Goal: Task Accomplishment & Management: Manage account settings

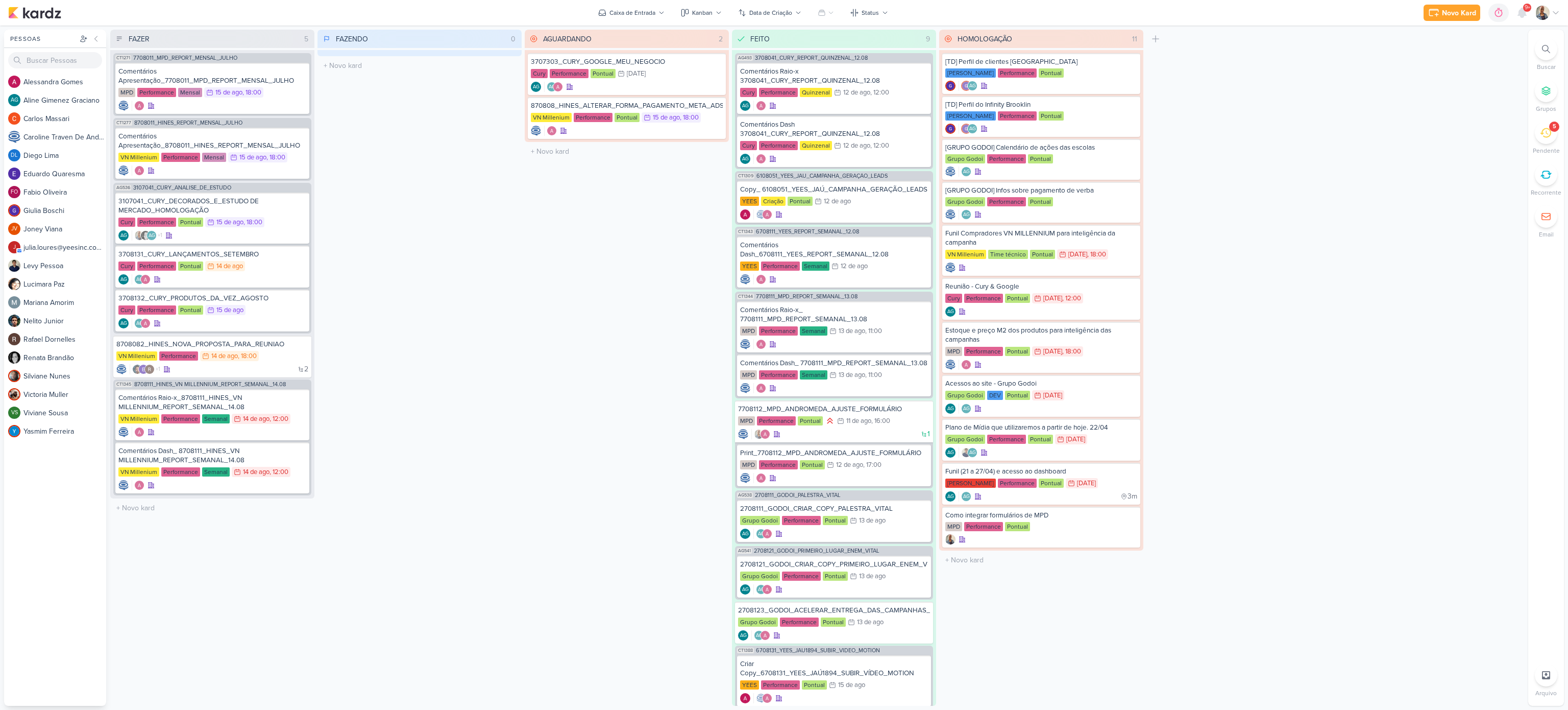
click at [1543, 130] on icon at bounding box center [1546, 133] width 11 height 10
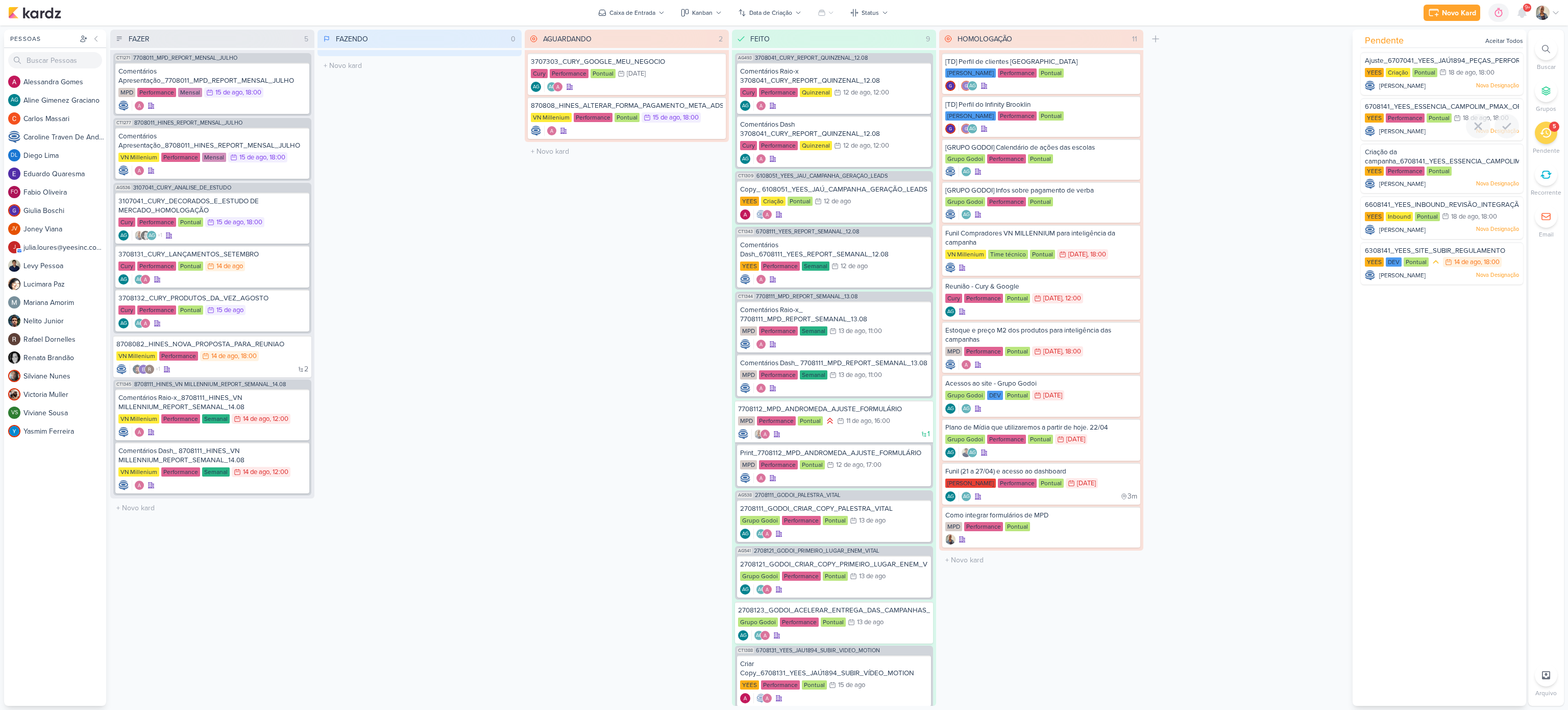
click at [1452, 108] on span "6708141_YEES_ESSENCIA_CAMPOLIM_PMAX_OFFLINE" at bounding box center [1452, 107] width 174 height 8
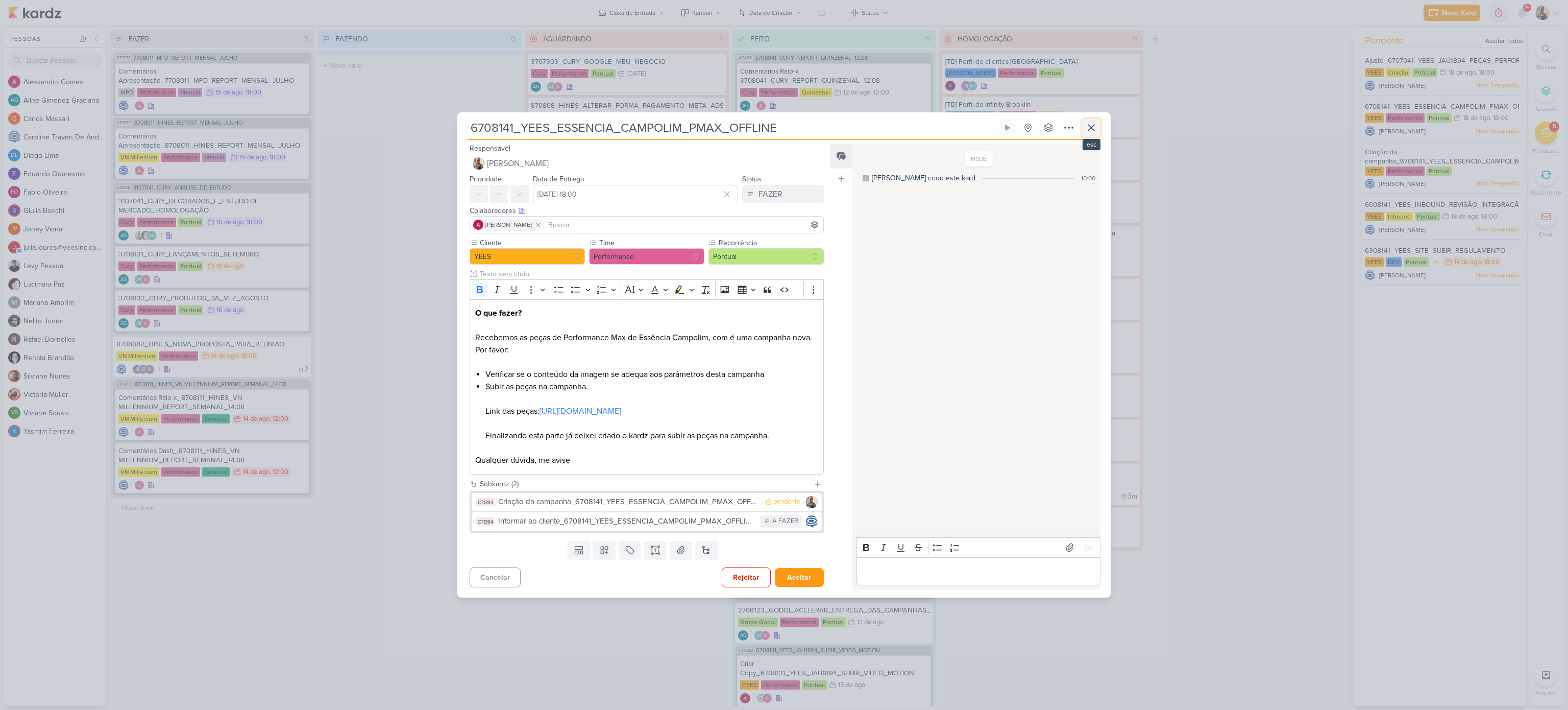
click at [1092, 124] on icon at bounding box center [1092, 128] width 6 height 6
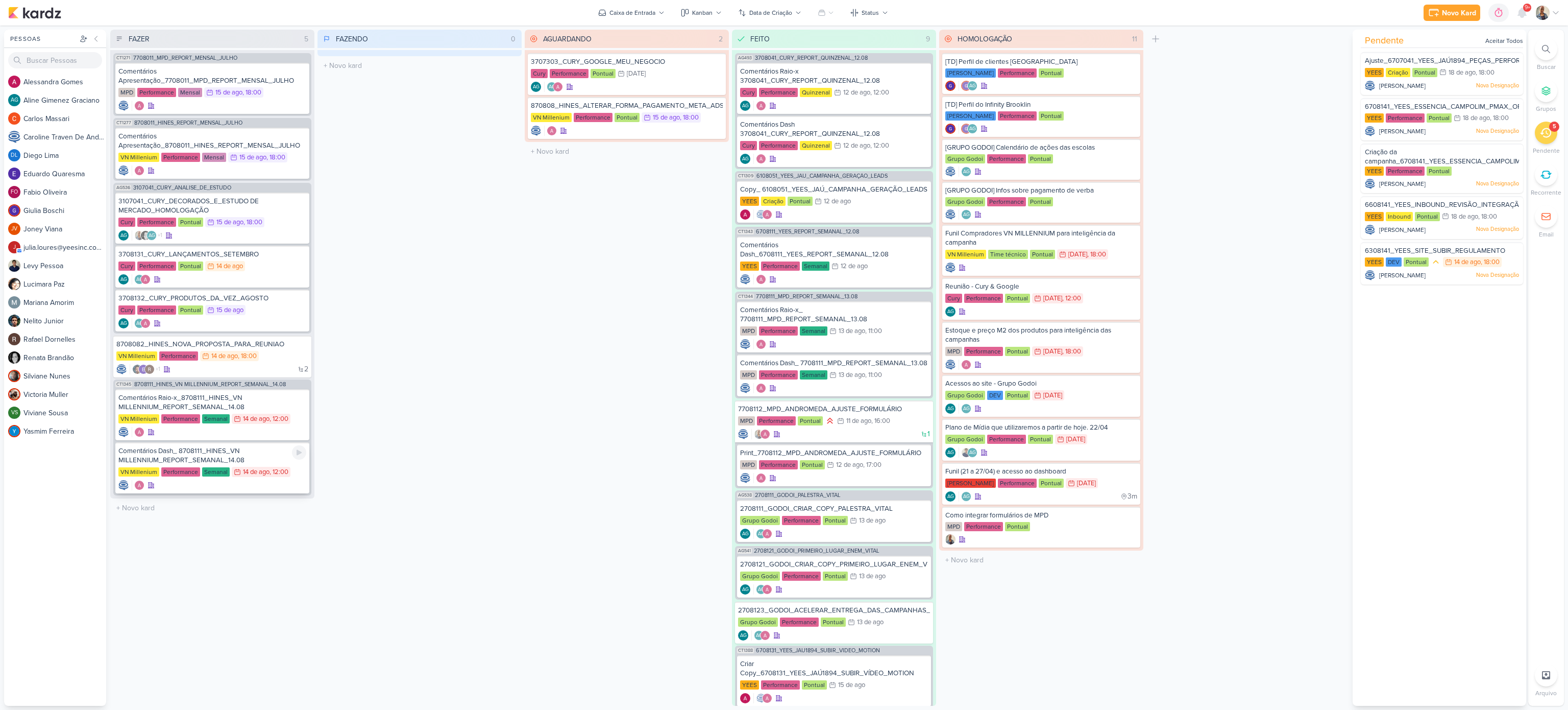
click at [242, 457] on div "Comentários Dash_ 8708111_HINES_VN MILLENNIUM_REPORT_SEMANAL_14.08" at bounding box center [213, 455] width 188 height 18
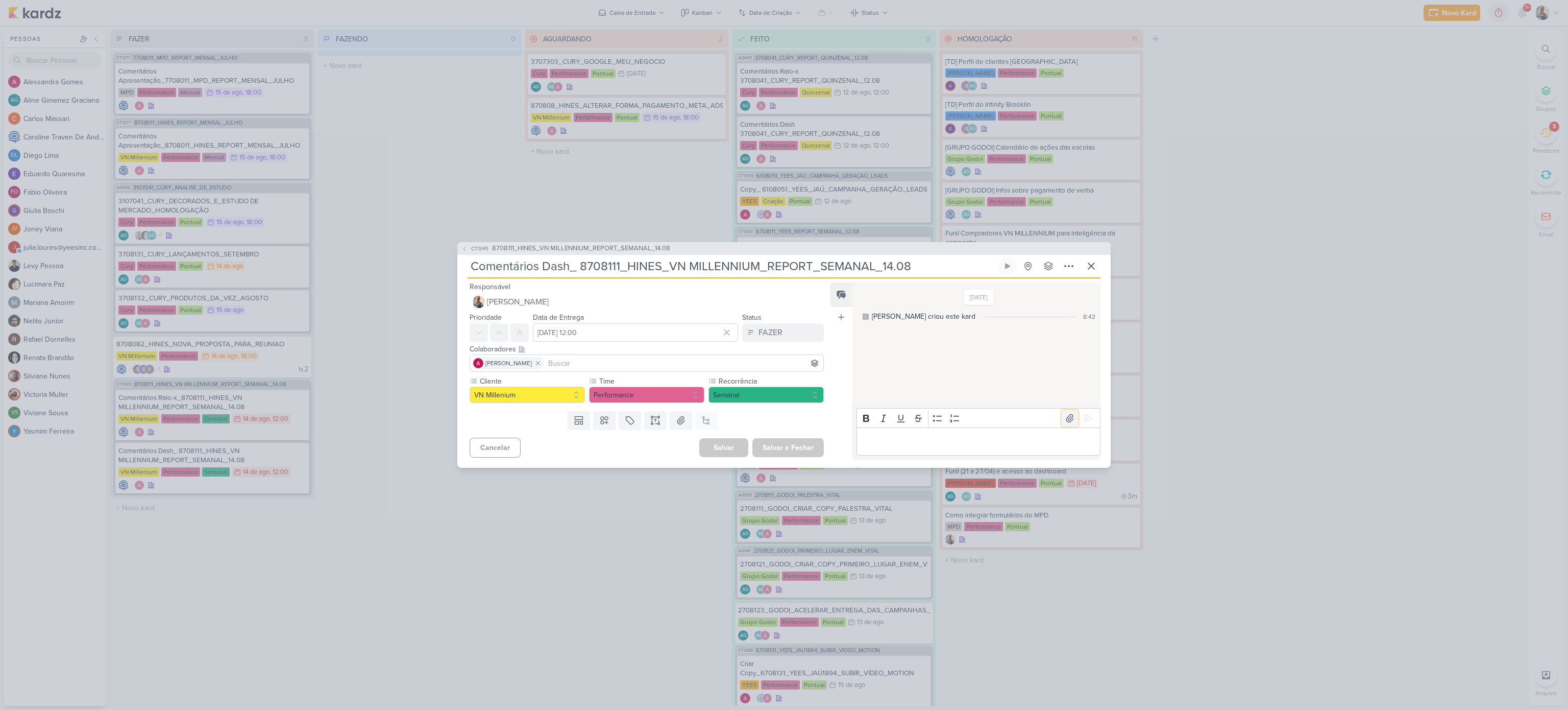
click at [1065, 416] on icon at bounding box center [1070, 418] width 10 height 10
click at [1089, 424] on button at bounding box center [1088, 418] width 16 height 16
click at [759, 334] on div "FAZER" at bounding box center [771, 332] width 24 height 12
click at [776, 405] on button "FEITO" at bounding box center [777, 406] width 91 height 17
click at [778, 452] on button "Salvar e Fechar" at bounding box center [788, 448] width 71 height 19
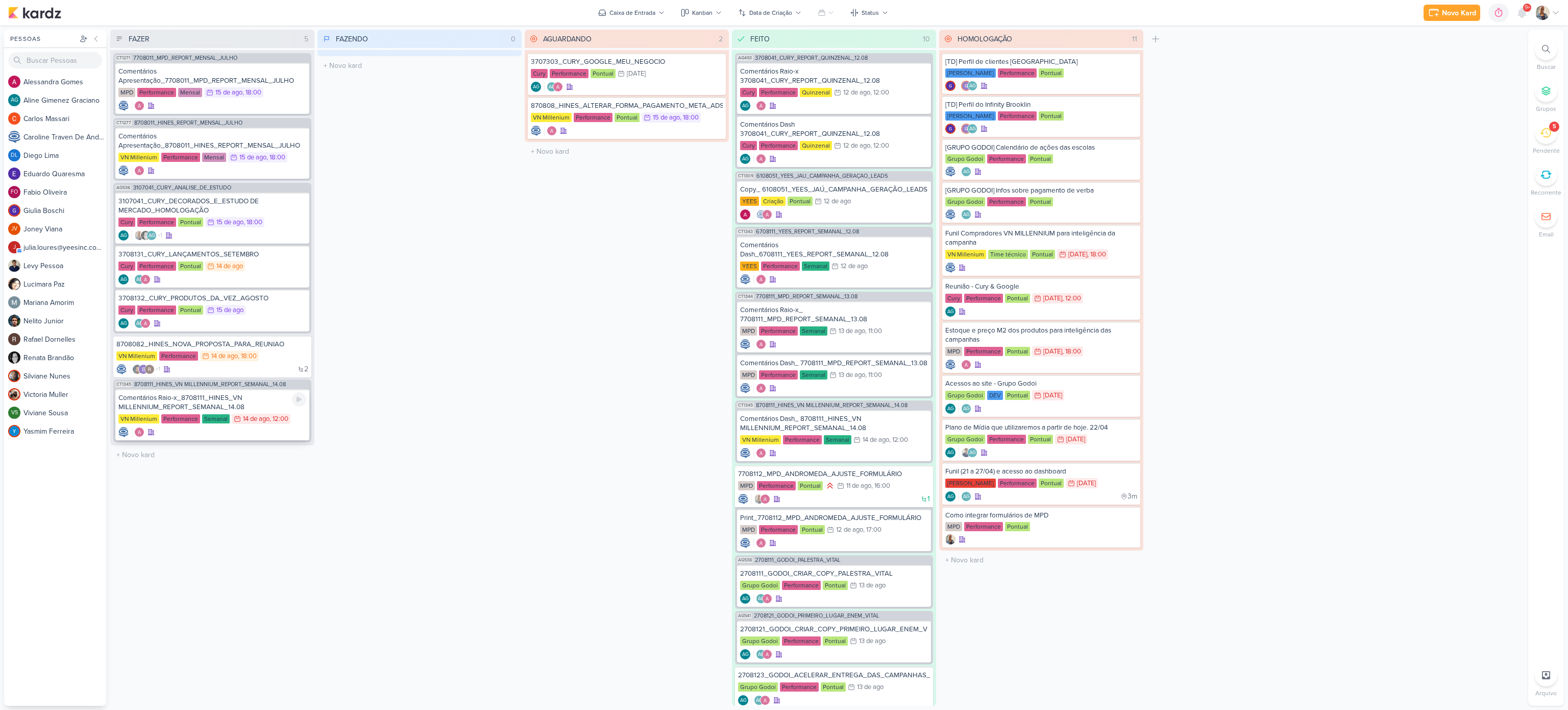
click at [259, 405] on div "Comentários Raio-x_8708111_HINES_VN MILLENNIUM_REPORT_SEMANAL_14.08" at bounding box center [213, 402] width 188 height 18
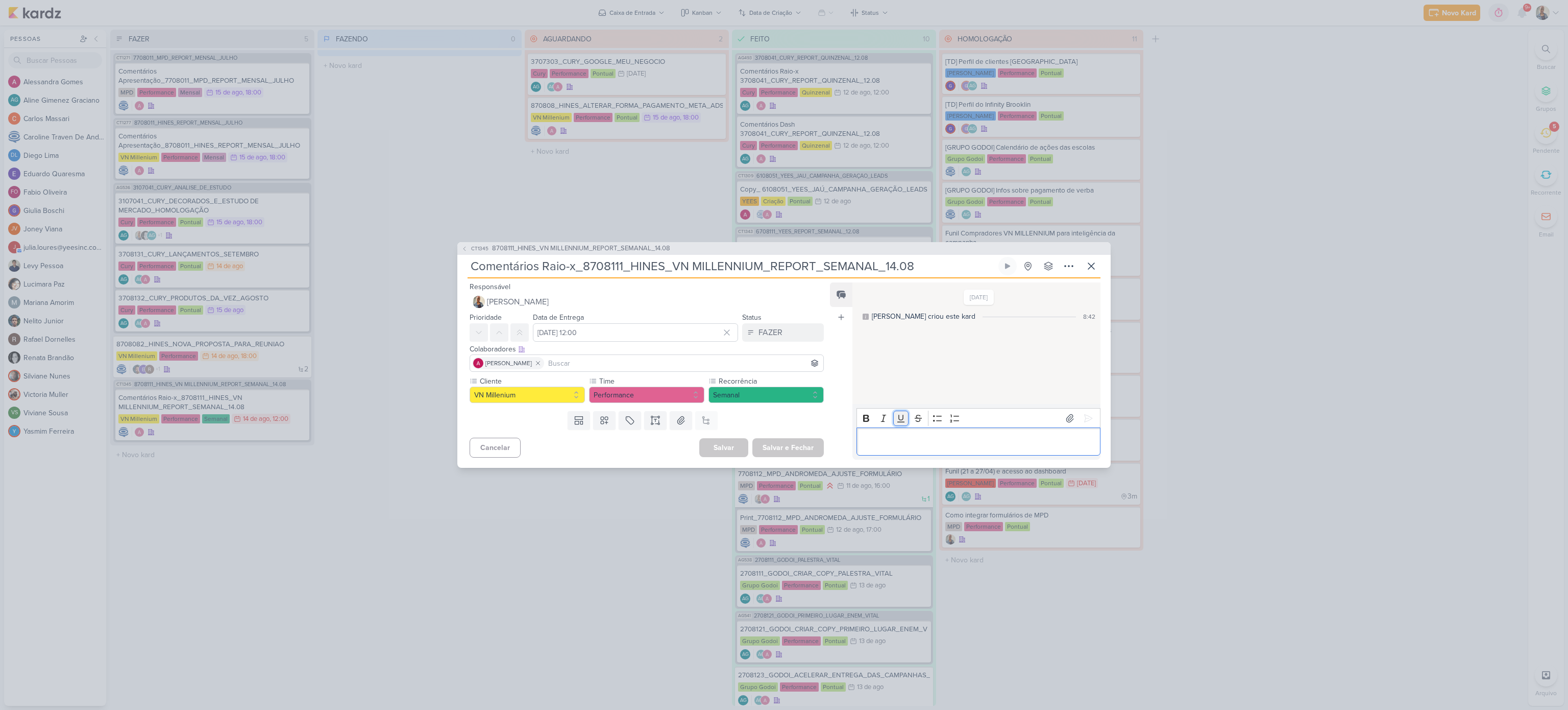
click at [896, 423] on button "Underline" at bounding box center [901, 418] width 15 height 15
click at [906, 448] on p "Editor editing area: main" at bounding box center [978, 441] width 233 height 12
drag, startPoint x: 994, startPoint y: 436, endPoint x: 887, endPoint y: 412, distance: 109.7
click at [887, 436] on p "Segue: [URL][DOMAIN_NAME]" at bounding box center [978, 441] width 233 height 12
drag, startPoint x: 887, startPoint y: 412, endPoint x: 1018, endPoint y: 465, distance: 141.3
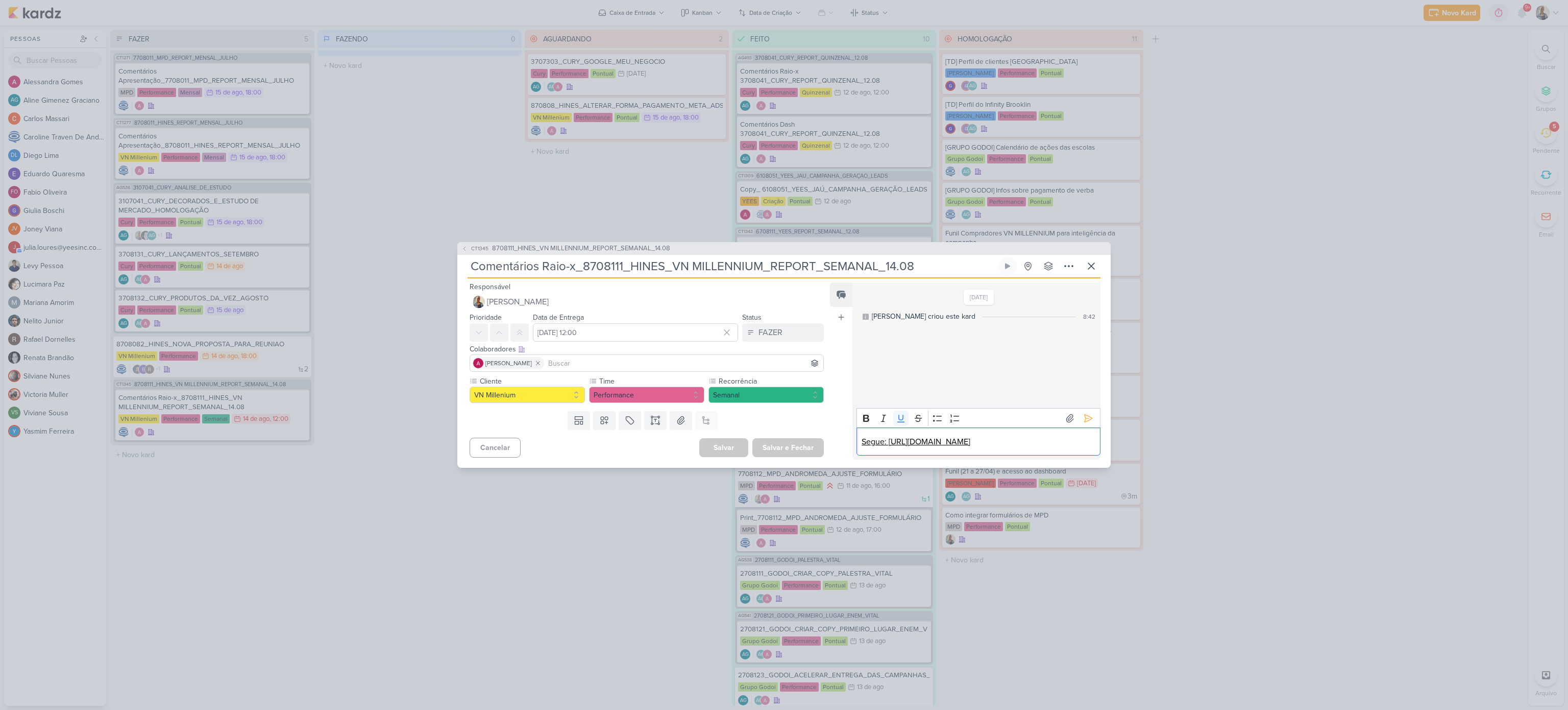
click at [1018, 465] on div "Responsável [PERSON_NAME] Nenhum contato encontrado create new contact Novo Con…" at bounding box center [784, 373] width 654 height 189
click at [905, 413] on icon "Editor toolbar" at bounding box center [901, 418] width 10 height 10
click at [1026, 449] on div "Segue: [URL][DOMAIN_NAME]" at bounding box center [978, 441] width 244 height 28
click at [1088, 413] on icon at bounding box center [1088, 418] width 10 height 10
click at [796, 333] on button "FAZER" at bounding box center [784, 332] width 82 height 18
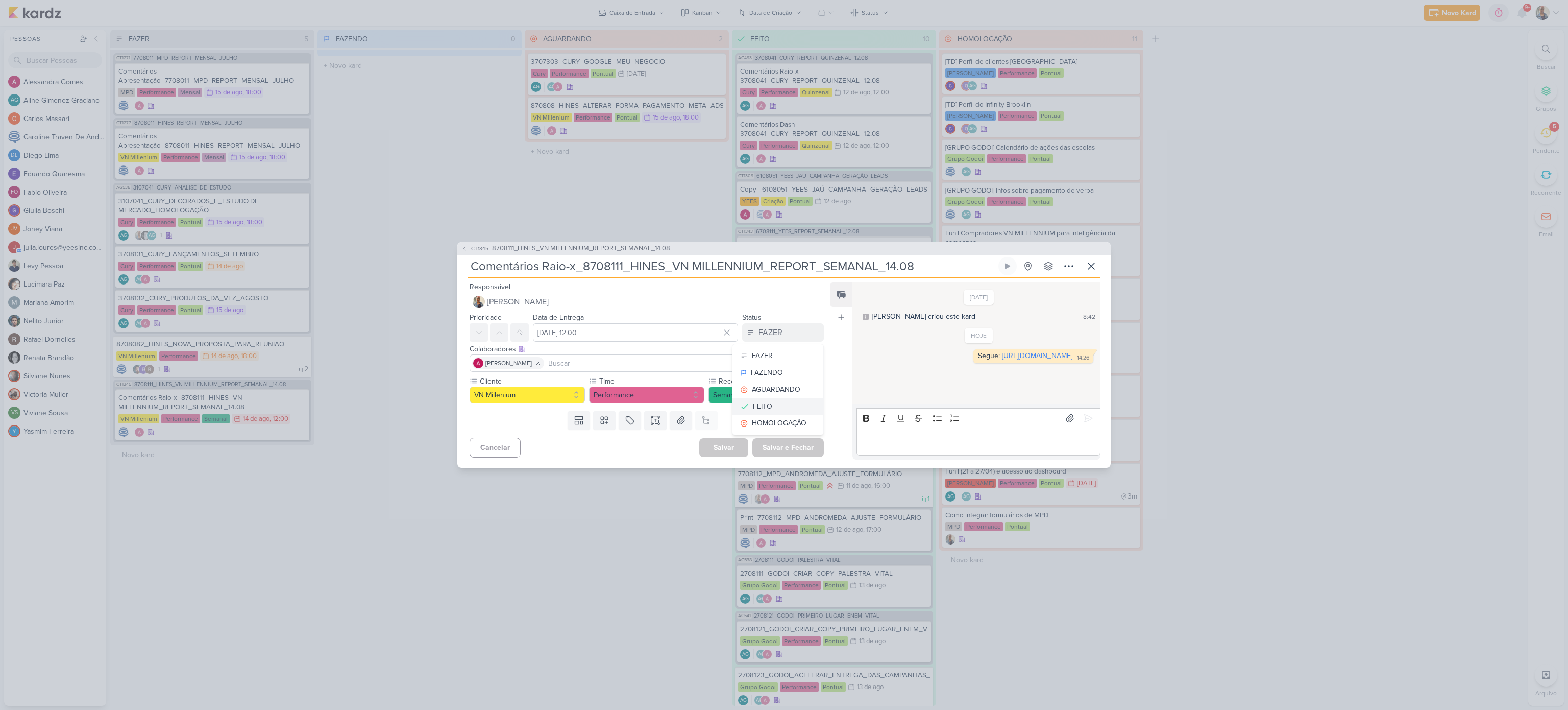
click at [766, 404] on div "FEITO" at bounding box center [763, 406] width 19 height 10
click at [776, 442] on button "Salvar e Fechar" at bounding box center [788, 448] width 71 height 19
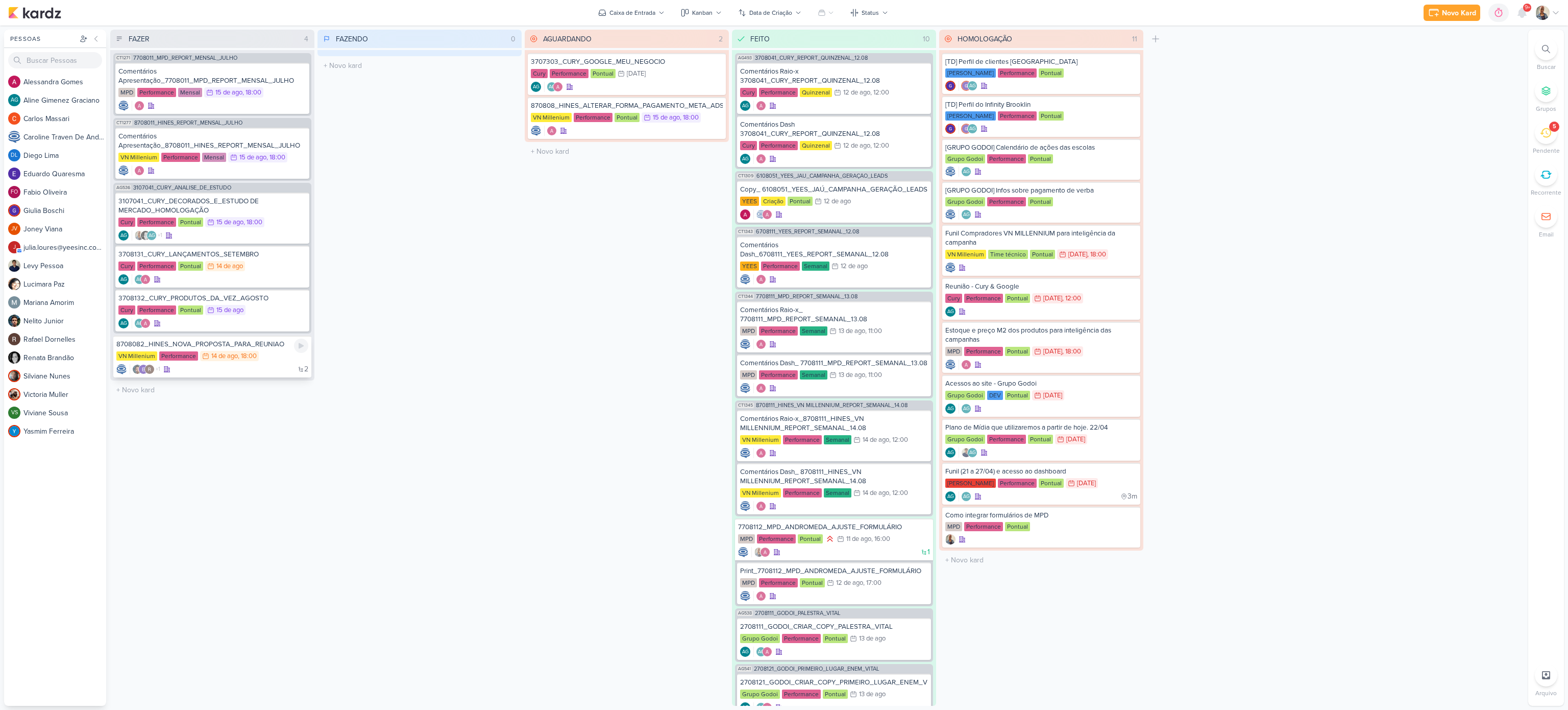
click at [269, 360] on div "8708082_HINES_NOVA_PROPOSTA_PARA_REUNIAO VN Millenium Performance 14/8 [DATE] 1…" at bounding box center [212, 356] width 198 height 42
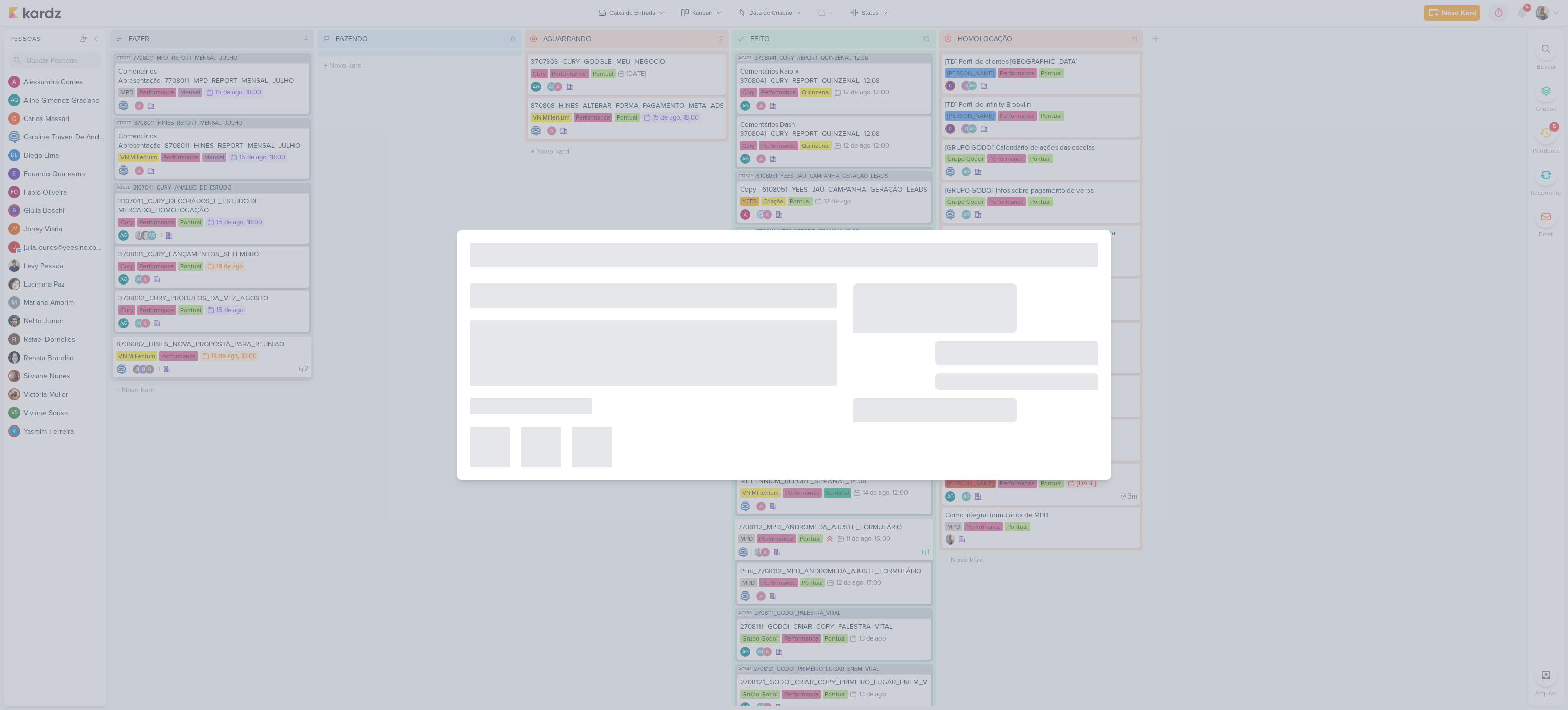
type input "8708082_HINES_NOVA_PROPOSTA_PARA_REUNIAO"
type input "[DATE] 18:00"
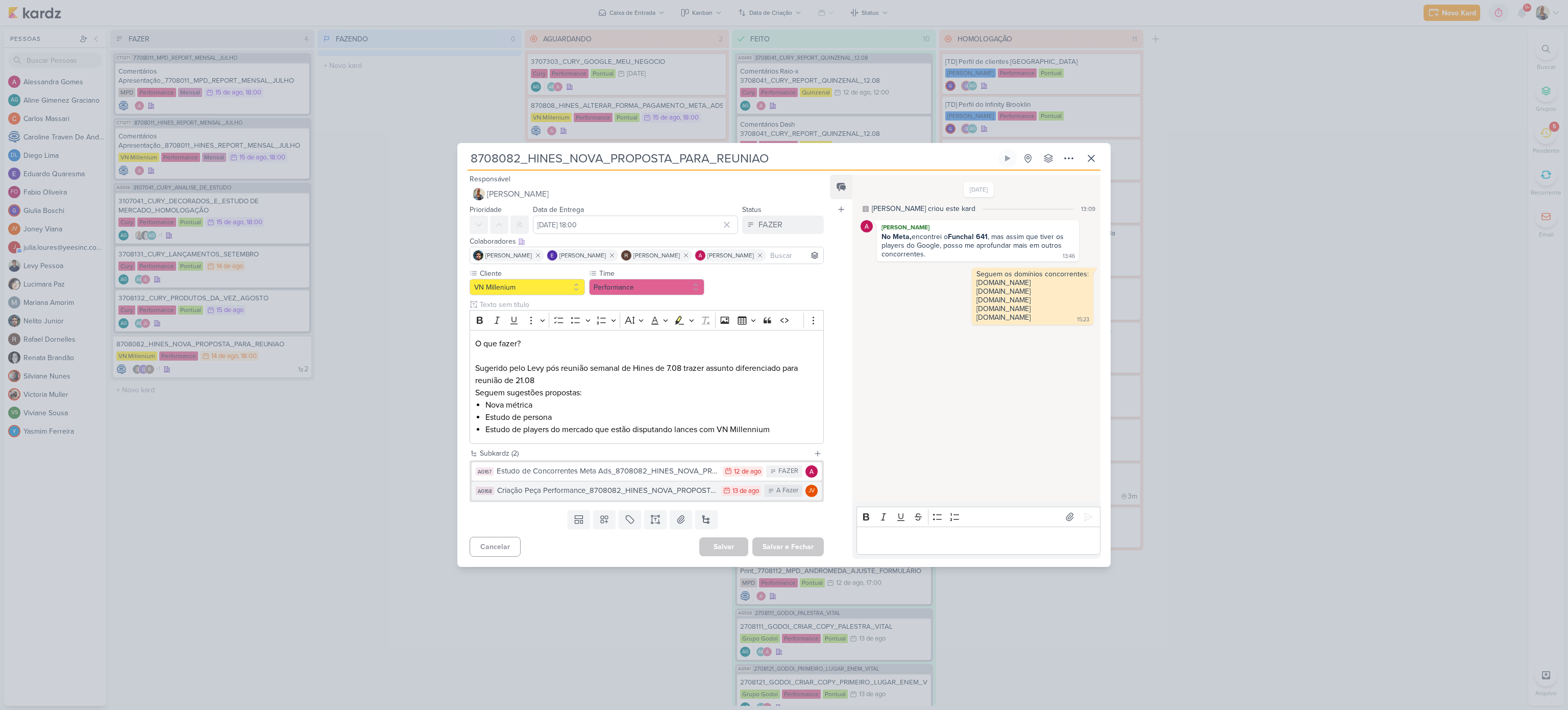
click at [683, 498] on button "AG168 Criação Peça Performance_8708082_HINES_NOVA_PROPOSTA_PARA_REUNIAO 13/8 [D…" at bounding box center [646, 490] width 350 height 18
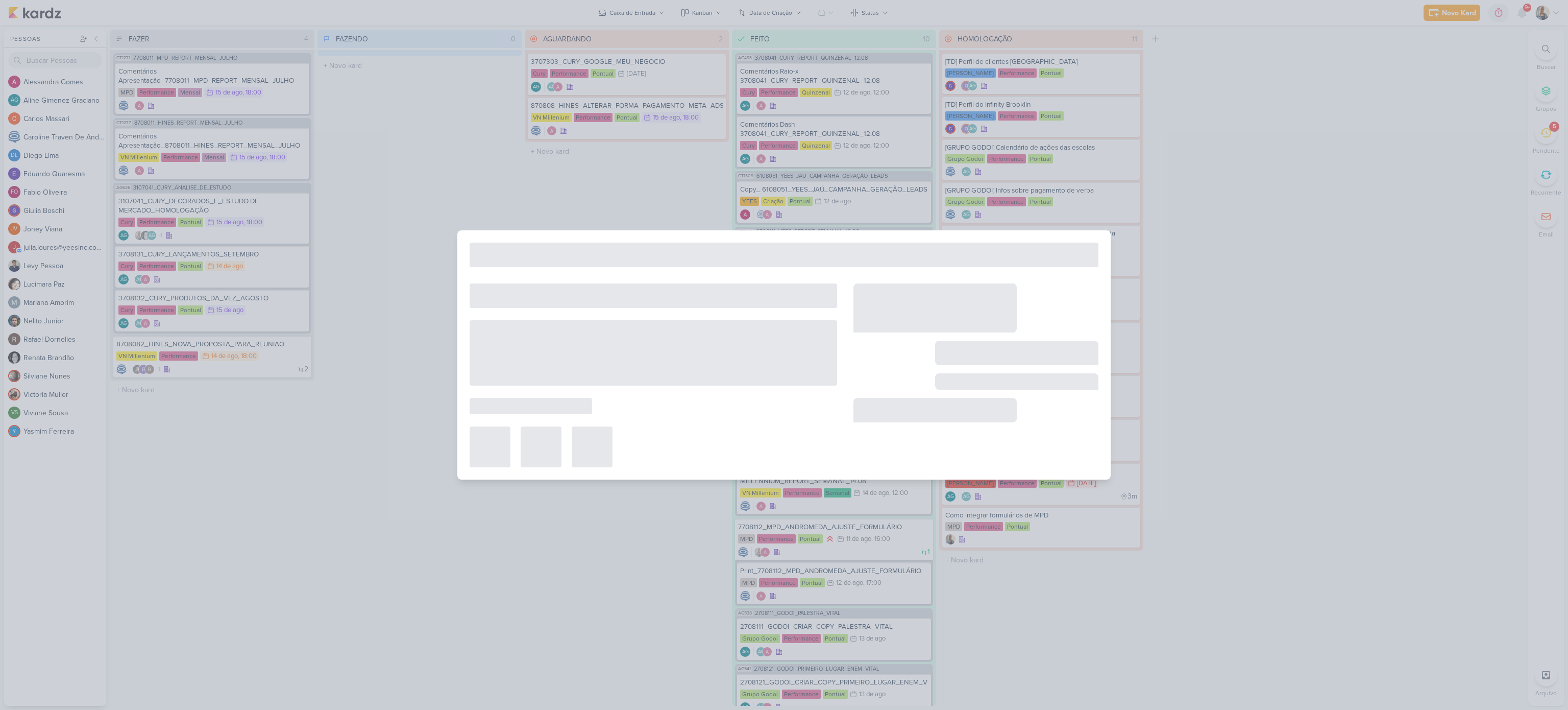
type input "Criação Peça Performance_8708082_HINES_NOVA_PROPOSTA_PARA_REUNIAO"
type input "[DATE] 23:59"
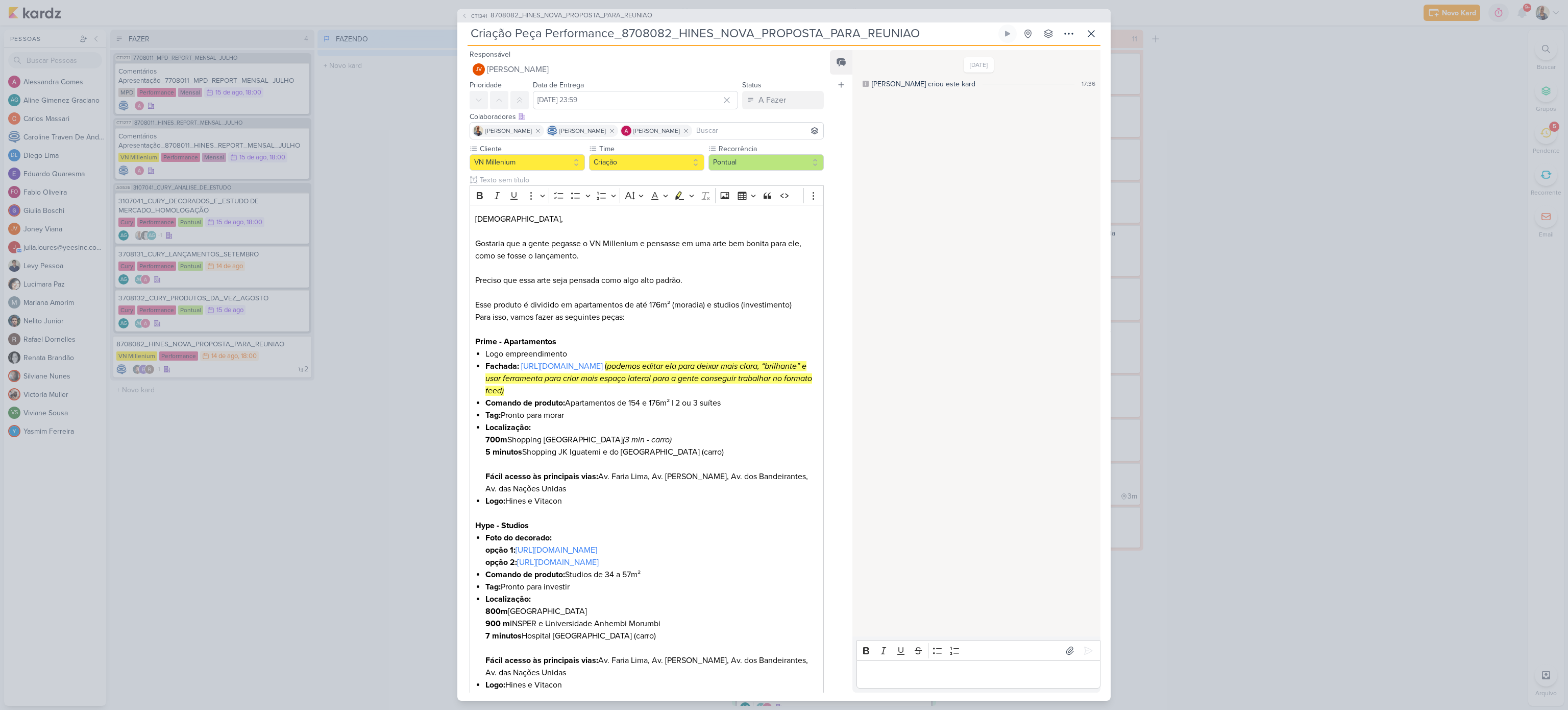
click at [402, 497] on div "CT1341 8708082_HINES_NOVA_PROPOSTA_PARA_REUNIAO Criação Peça Performance_870808…" at bounding box center [784, 355] width 1568 height 710
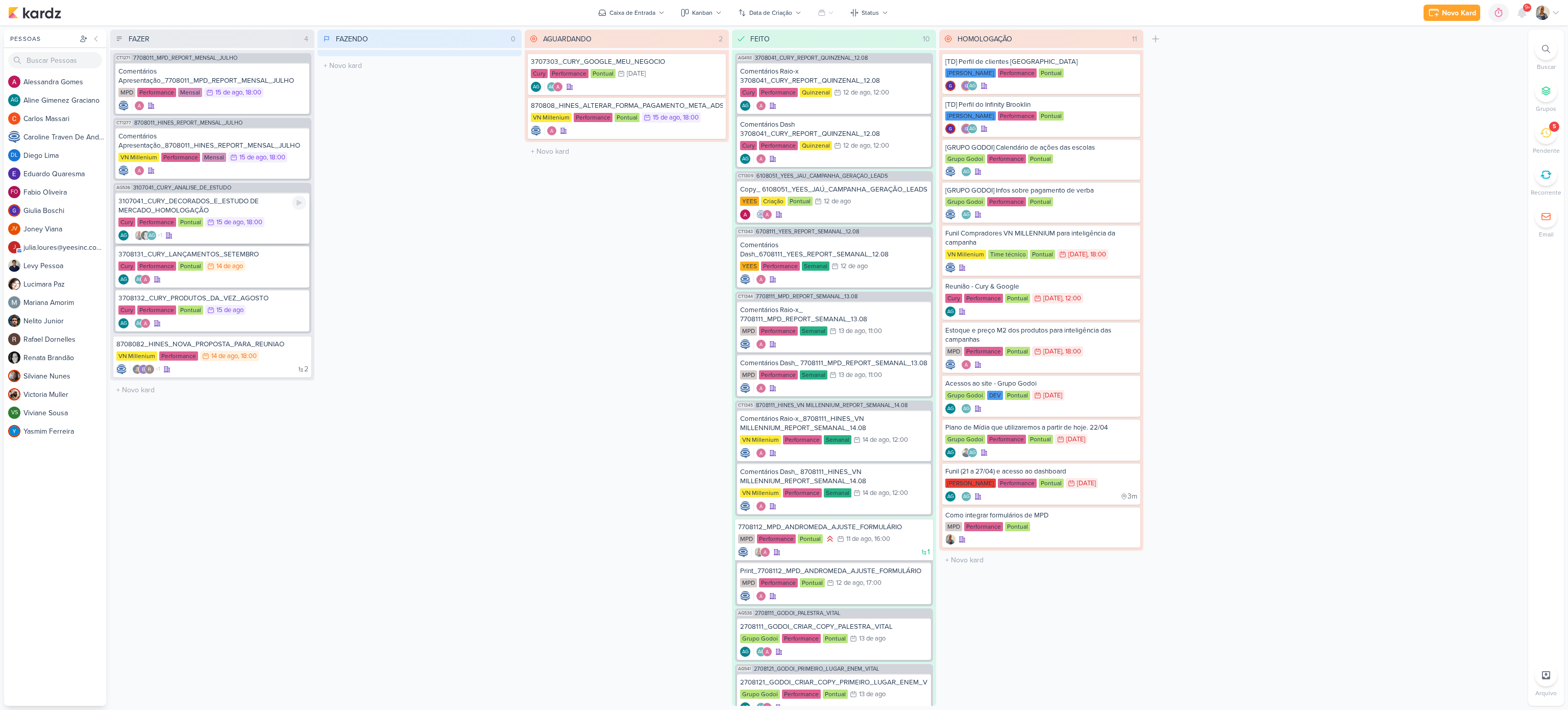
click at [220, 207] on div "3107041_CURY_DECORADOS_E_ESTUDO DE MERCADO_HOMOLOGAÇÃO" at bounding box center [213, 205] width 188 height 18
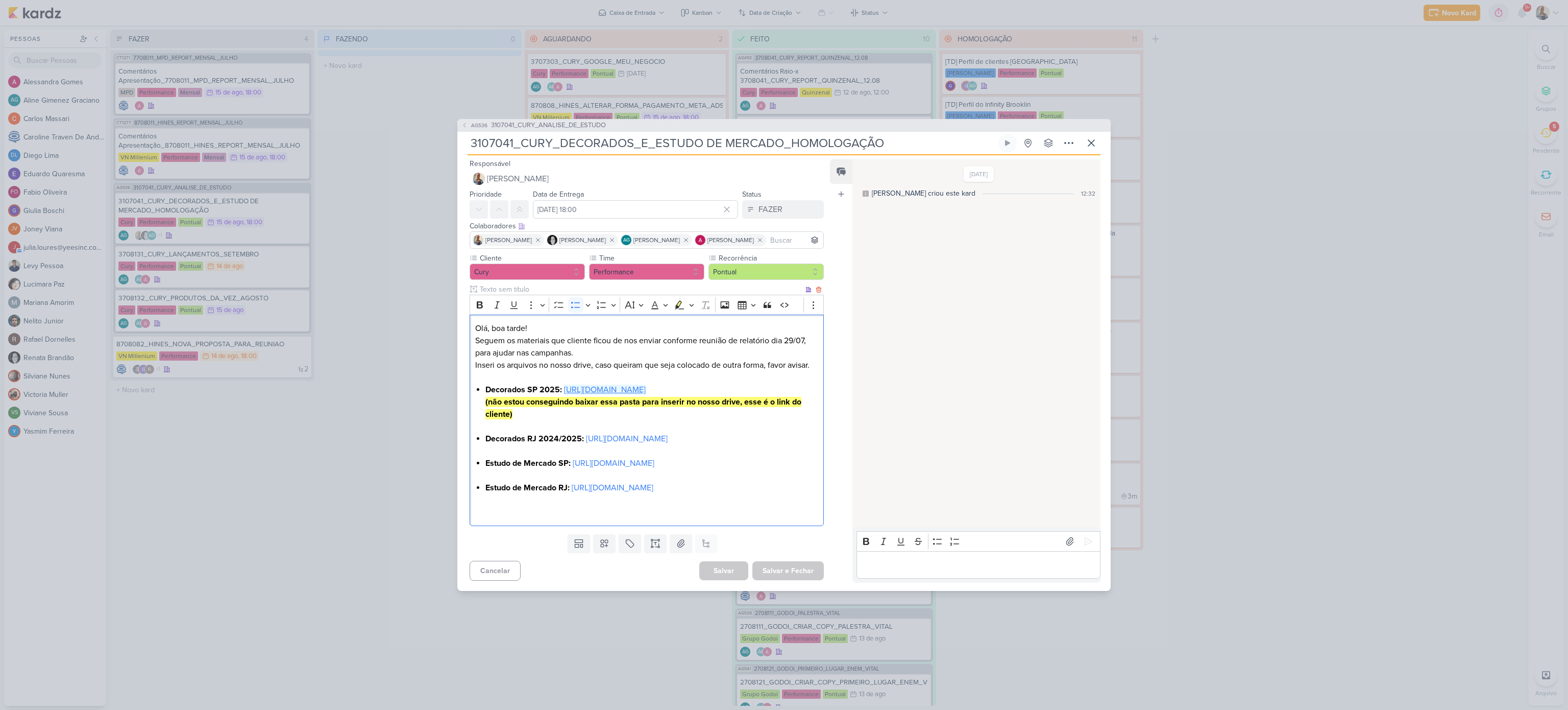
click at [564, 384] on link "[URL][DOMAIN_NAME]" at bounding box center [605, 389] width 82 height 10
click at [689, 446] on p "Editor editing area: main" at bounding box center [647, 450] width 343 height 12
click at [613, 384] on link "[URL][DOMAIN_NAME]" at bounding box center [605, 389] width 82 height 10
click at [586, 438] on link "[URL][DOMAIN_NAME]" at bounding box center [627, 438] width 82 height 10
click at [888, 397] on div "[DATE] [PERSON_NAME] criou este kard 12:32" at bounding box center [976, 343] width 247 height 367
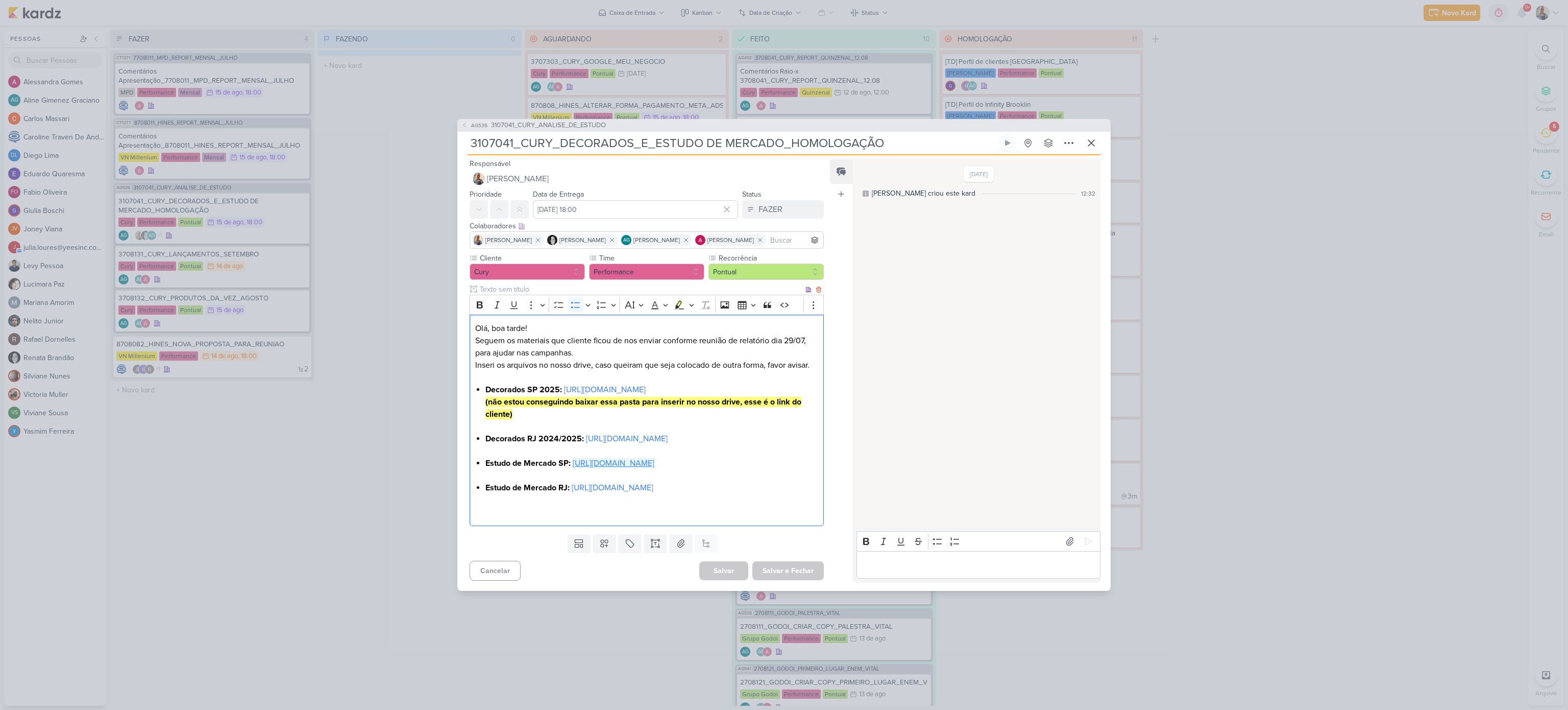
click at [598, 469] on link "[URL][DOMAIN_NAME]" at bounding box center [614, 463] width 82 height 10
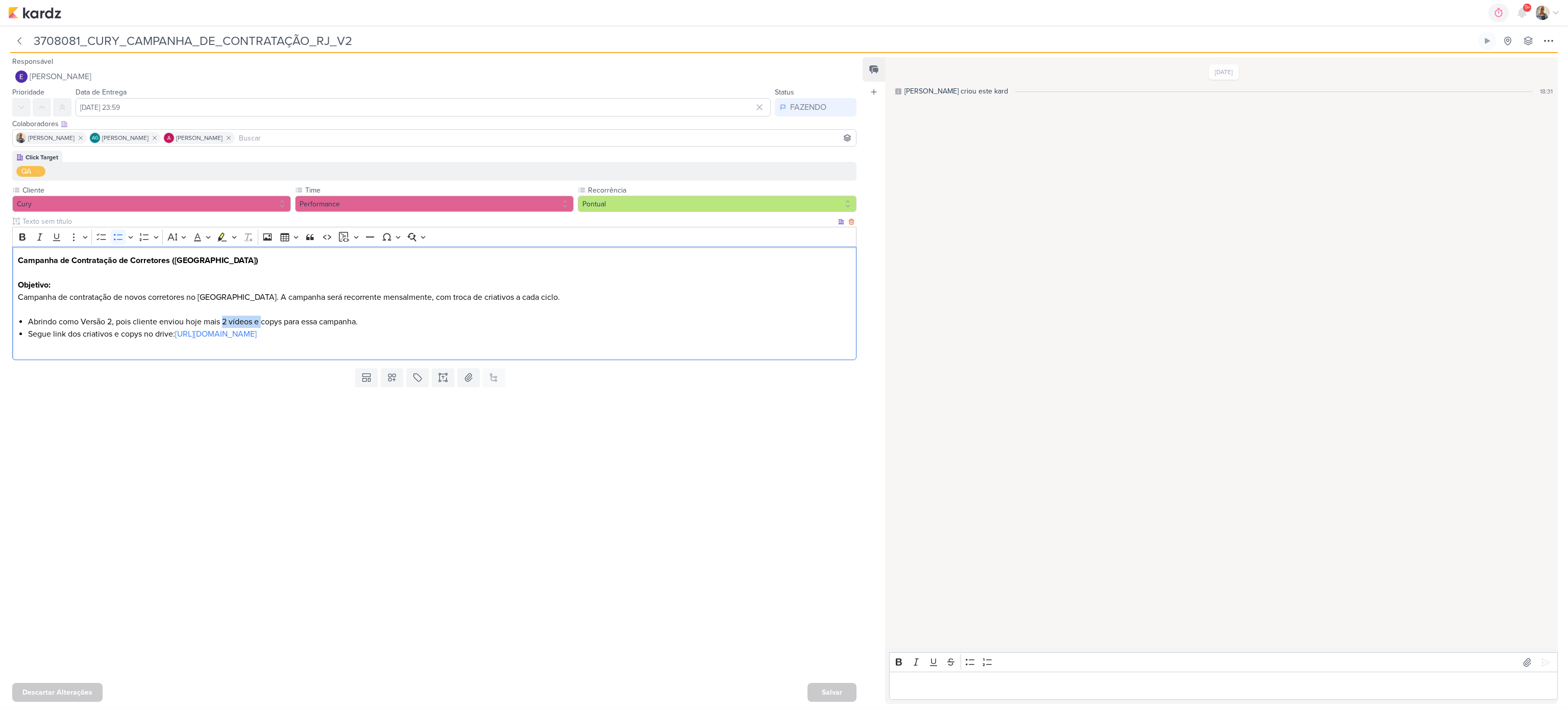
drag, startPoint x: 222, startPoint y: 319, endPoint x: 263, endPoint y: 322, distance: 41.1
click at [263, 322] on li "Abrindo como Versão 2, pois cliente enviou hoje mais 2 vídeos e copys para essa…" at bounding box center [440, 321] width 823 height 12
